Goal: Navigation & Orientation: Understand site structure

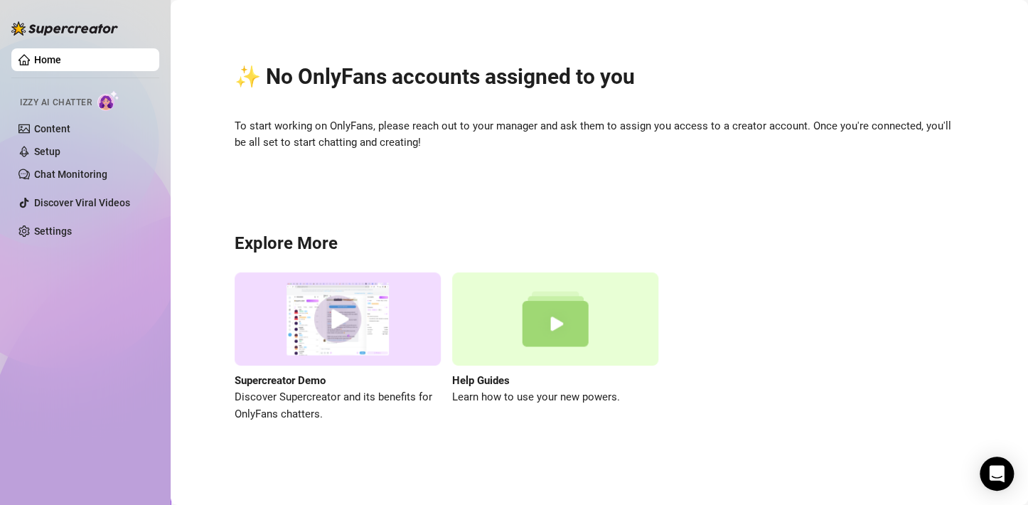
drag, startPoint x: 982, startPoint y: 267, endPoint x: 993, endPoint y: 266, distance: 10.7
click at [60, 149] on link "Setup" at bounding box center [47, 151] width 26 height 11
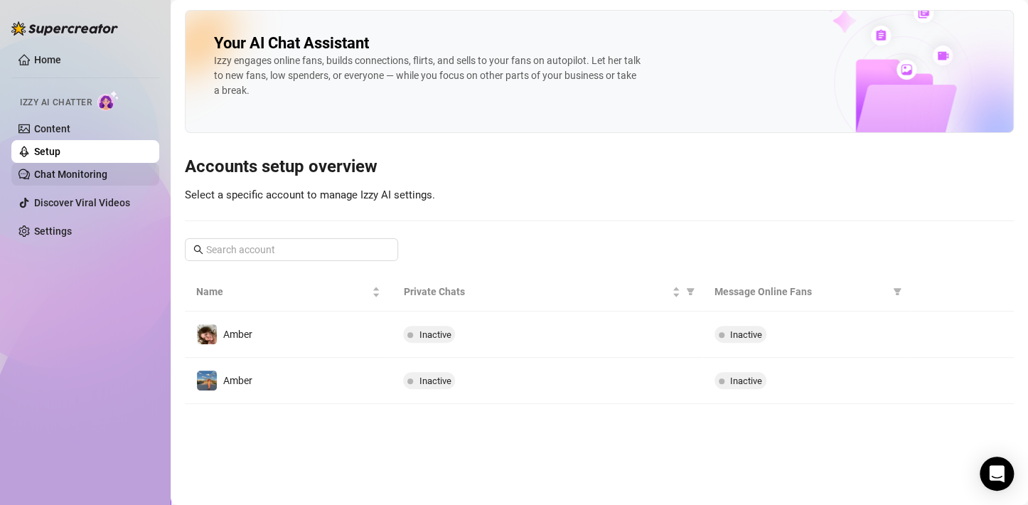
click at [78, 169] on link "Chat Monitoring" at bounding box center [70, 174] width 73 height 11
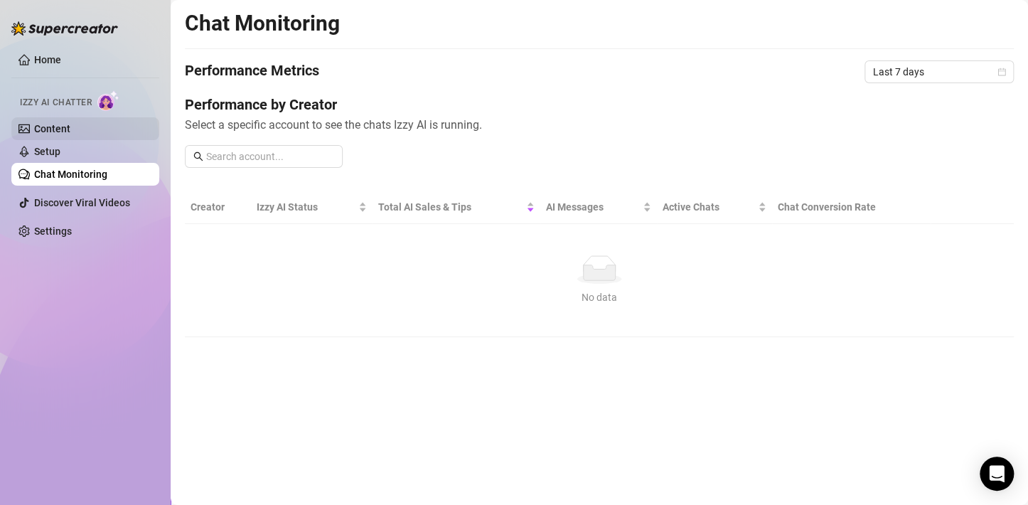
click at [70, 129] on link "Content" at bounding box center [52, 128] width 36 height 11
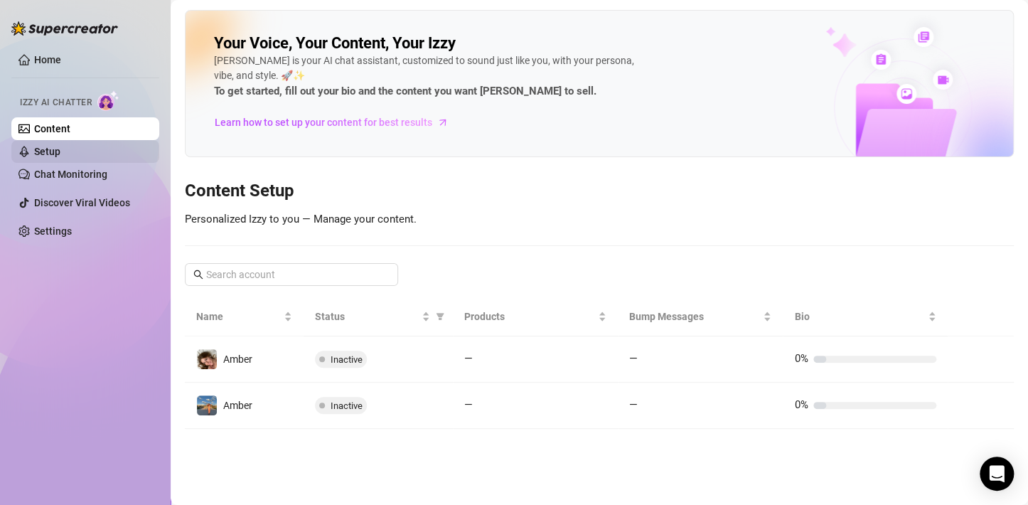
click at [60, 155] on link "Setup" at bounding box center [47, 151] width 26 height 11
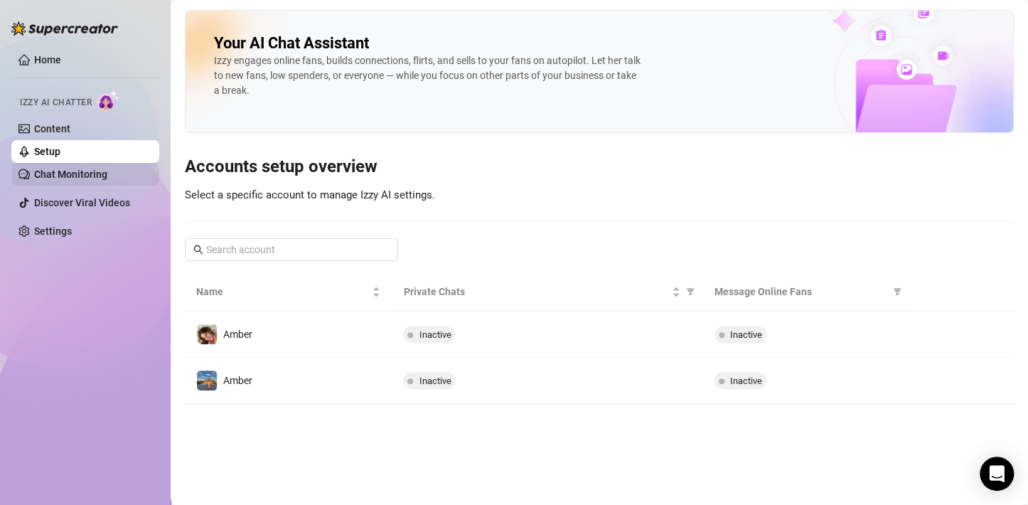
click at [62, 172] on link "Chat Monitoring" at bounding box center [70, 174] width 73 height 11
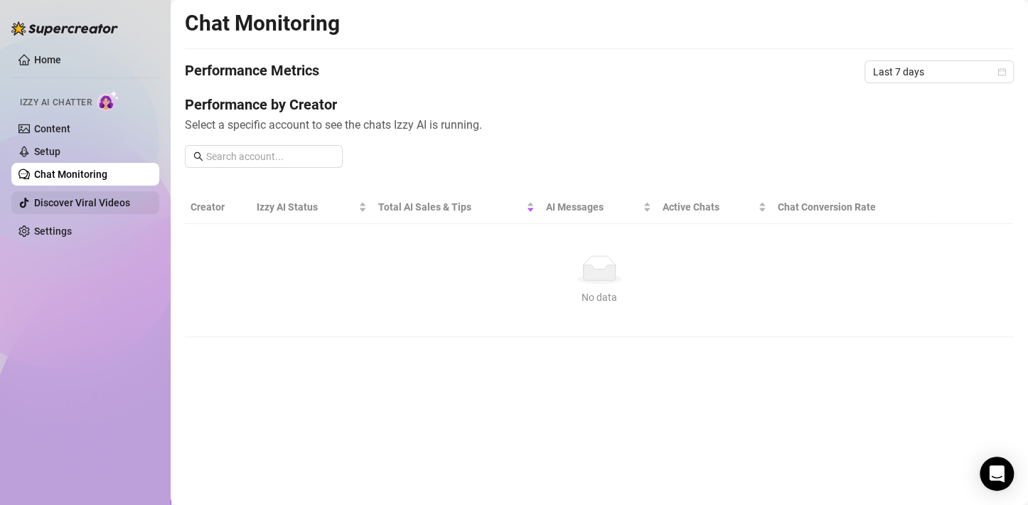
click at [73, 208] on link "Discover Viral Videos" at bounding box center [82, 202] width 96 height 11
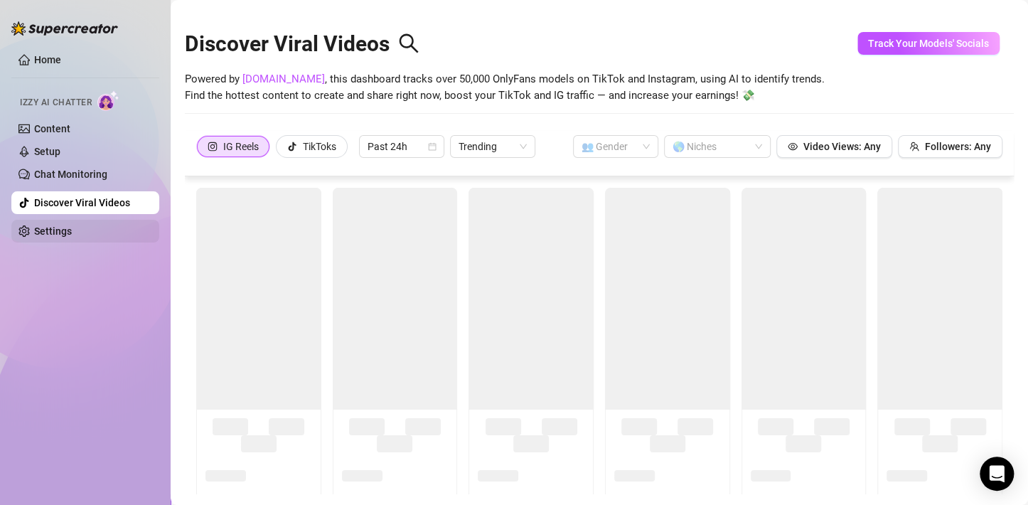
click at [42, 237] on link "Settings" at bounding box center [53, 230] width 38 height 11
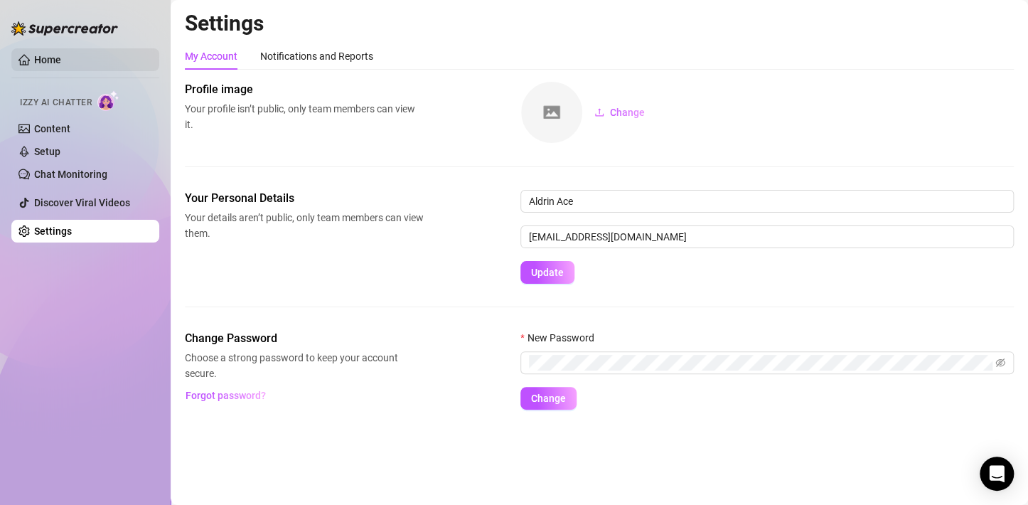
click at [54, 63] on link "Home" at bounding box center [47, 59] width 27 height 11
